Goal: Information Seeking & Learning: Learn about a topic

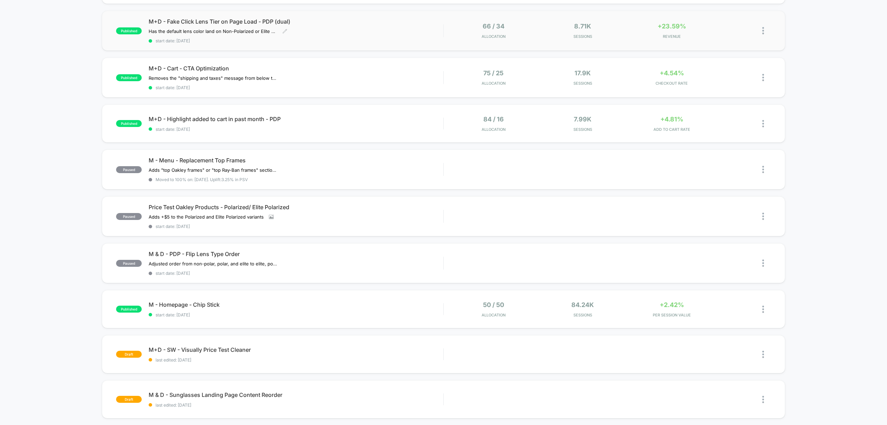
scroll to position [61, 0]
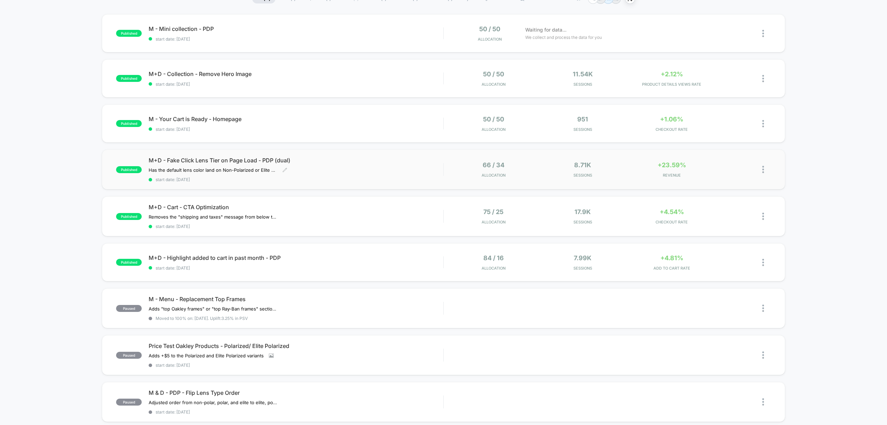
click at [373, 168] on div "M+D - Fake Click Lens Tier on Page Load - PDP (dual) Has the default lens color…" at bounding box center [296, 169] width 295 height 25
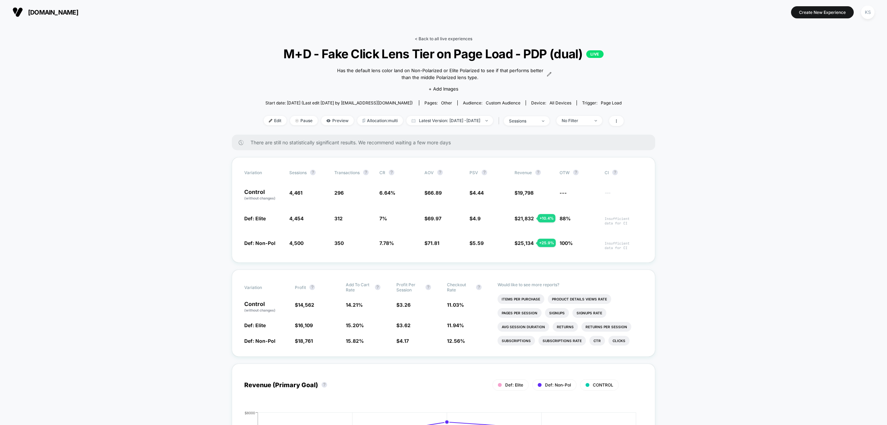
click at [449, 38] on link "< Back to all live experiences" at bounding box center [444, 38] width 58 height 5
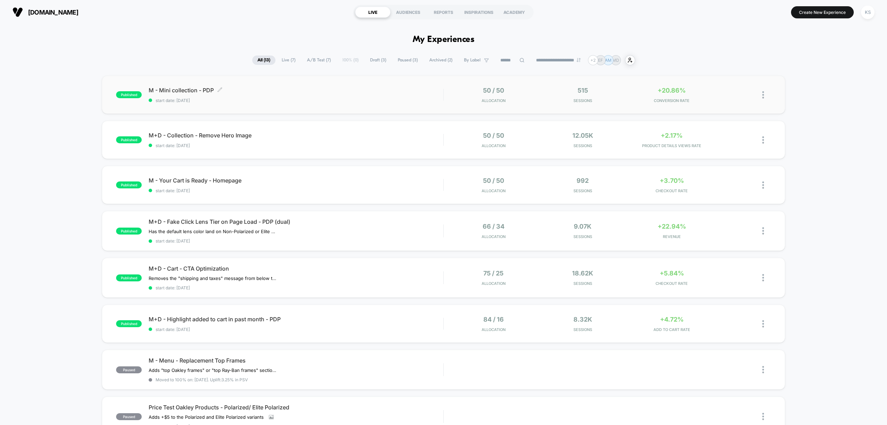
click at [357, 94] on div "M - Mini collection - PDP Click to edit experience details Click to edit experi…" at bounding box center [296, 95] width 295 height 16
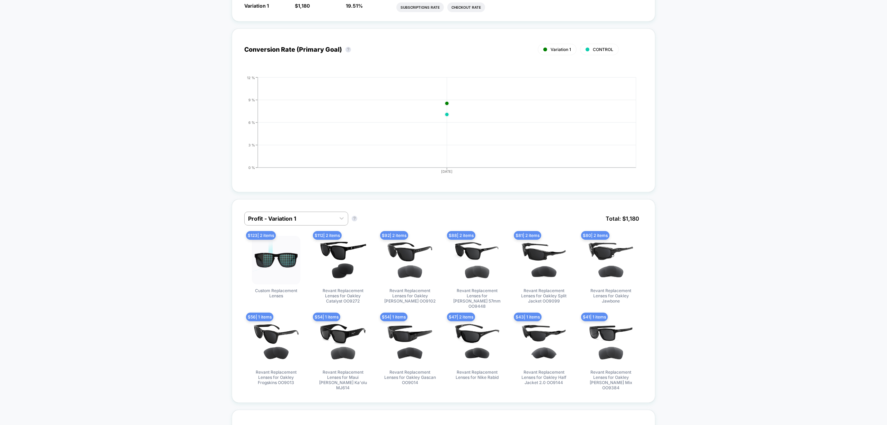
scroll to position [416, 0]
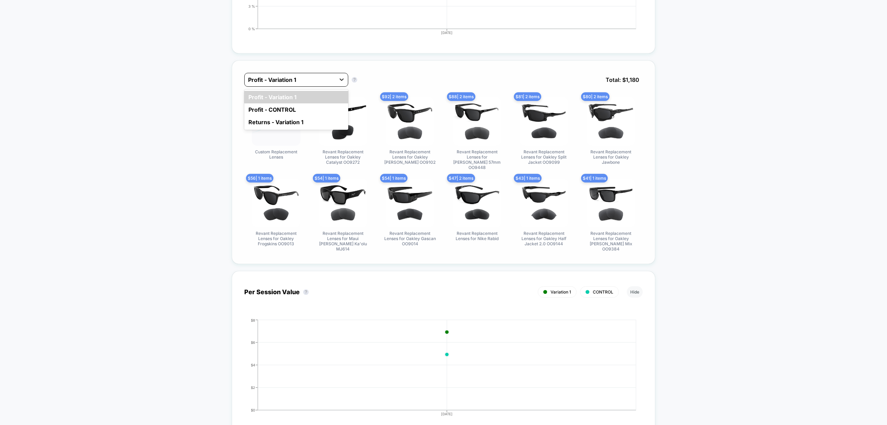
click at [340, 80] on icon at bounding box center [341, 79] width 7 height 7
click at [319, 120] on div "Returns - Variation 1" at bounding box center [296, 122] width 104 height 12
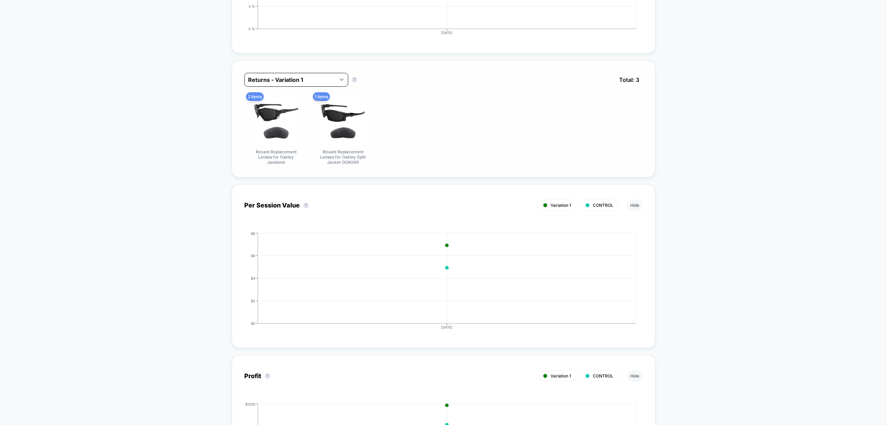
click at [343, 83] on icon at bounding box center [341, 79] width 7 height 7
click at [328, 100] on div "Profit - Variation 1" at bounding box center [296, 97] width 104 height 12
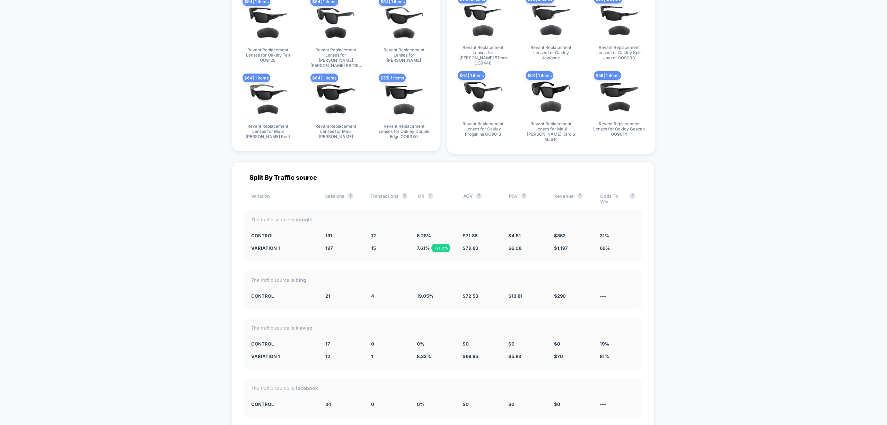
scroll to position [1525, 0]
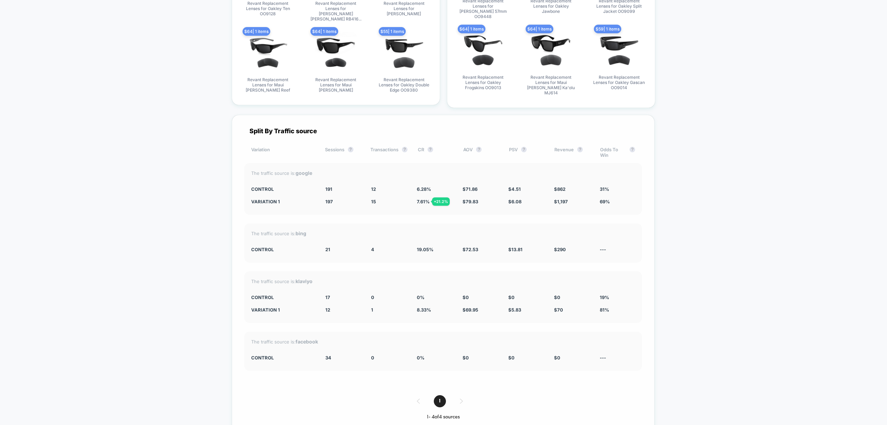
click at [461, 395] on div "1" at bounding box center [443, 401] width 398 height 12
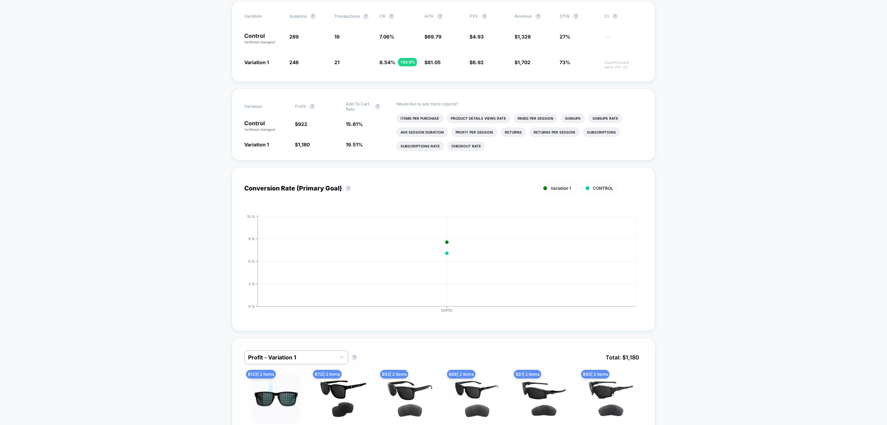
scroll to position [92, 0]
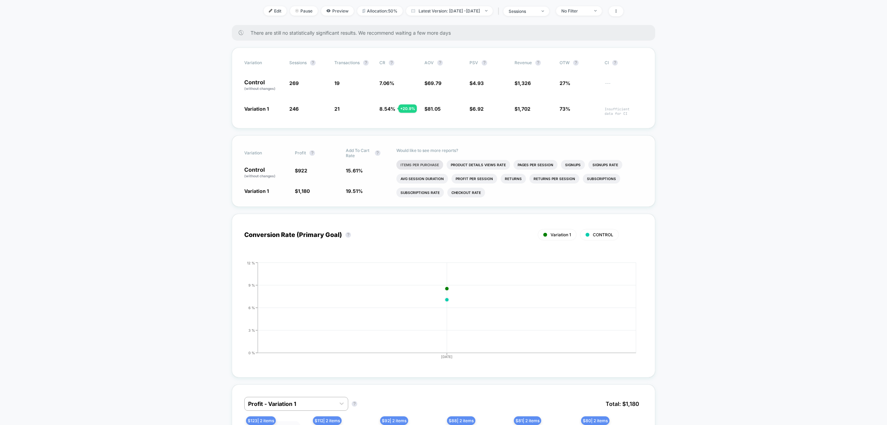
click at [409, 164] on li "Items Per Purchase" at bounding box center [419, 165] width 47 height 10
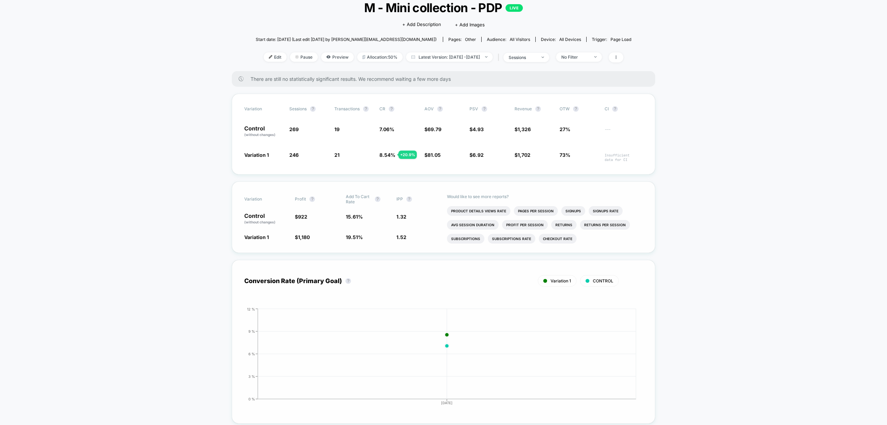
scroll to position [0, 0]
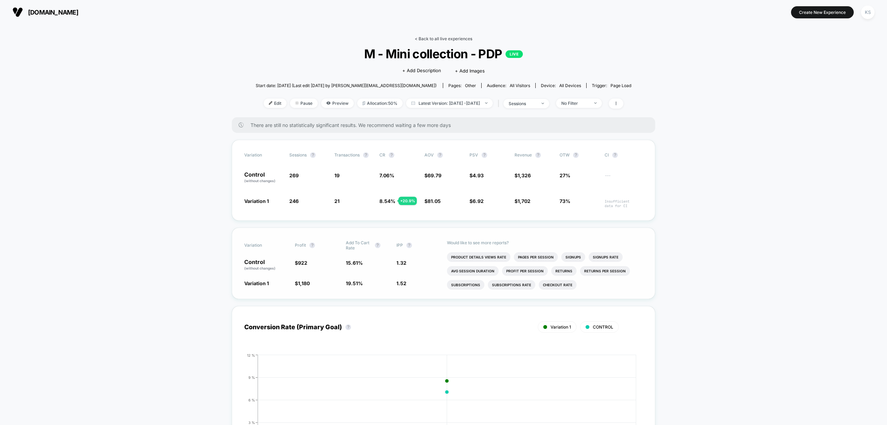
click at [431, 36] on link "< Back to all live experiences" at bounding box center [444, 38] width 58 height 5
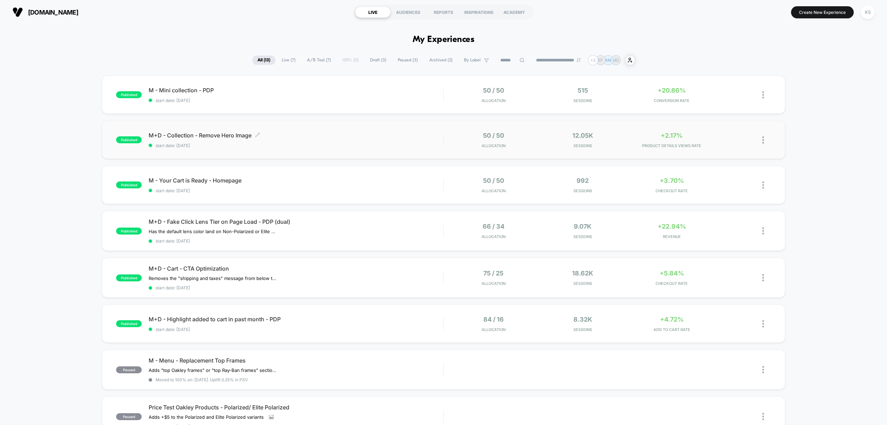
click at [366, 138] on span "M+D - Collection - Remove Hero Image Click to edit experience details" at bounding box center [296, 135] width 295 height 7
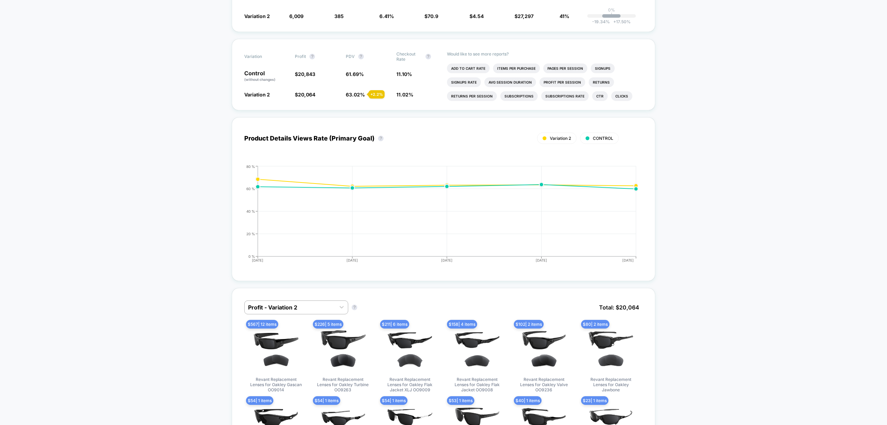
scroll to position [139, 0]
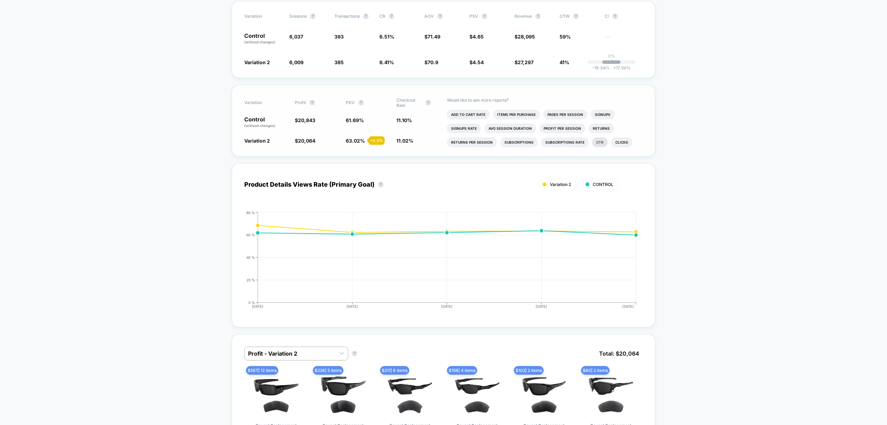
click at [595, 144] on li "Ctr" at bounding box center [600, 142] width 16 height 10
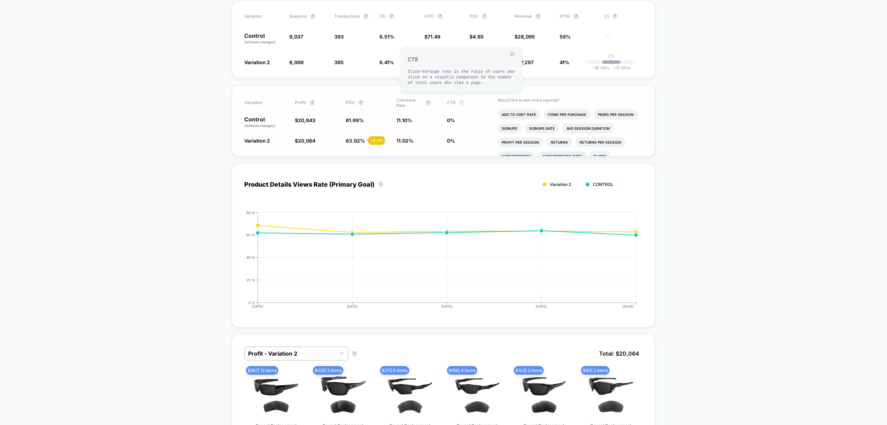
click at [462, 100] on button "?" at bounding box center [462, 103] width 6 height 6
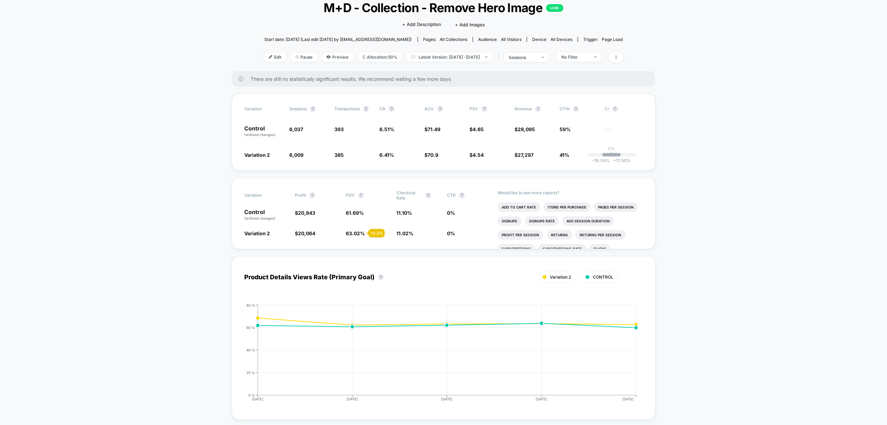
scroll to position [0, 0]
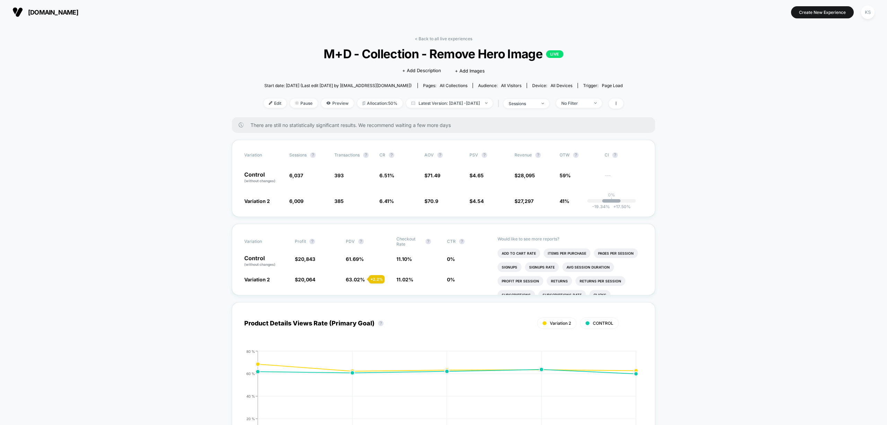
click at [434, 37] on link "< Back to all live experiences" at bounding box center [444, 38] width 58 height 5
